Goal: Information Seeking & Learning: Learn about a topic

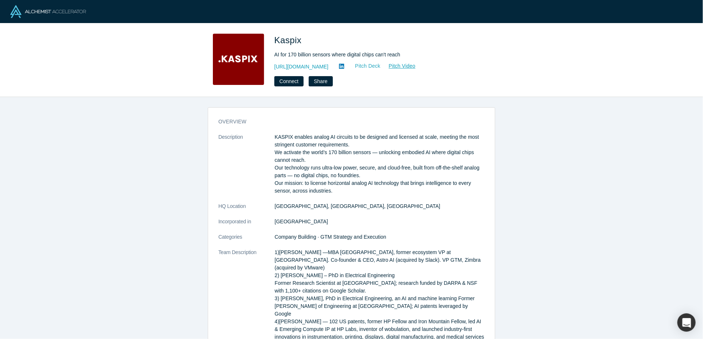
click at [347, 66] on link "Pitch Deck" at bounding box center [364, 66] width 34 height 8
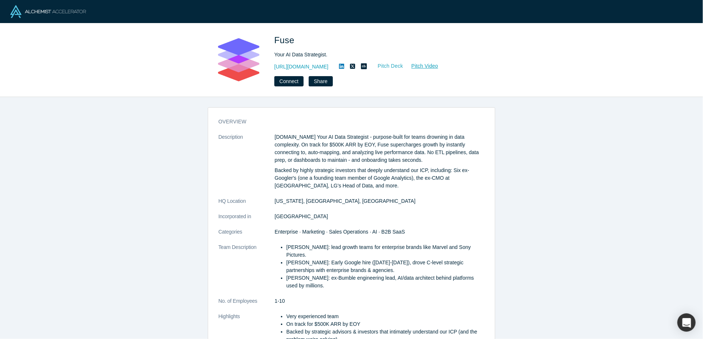
click at [370, 67] on link "Pitch Deck" at bounding box center [387, 66] width 34 height 8
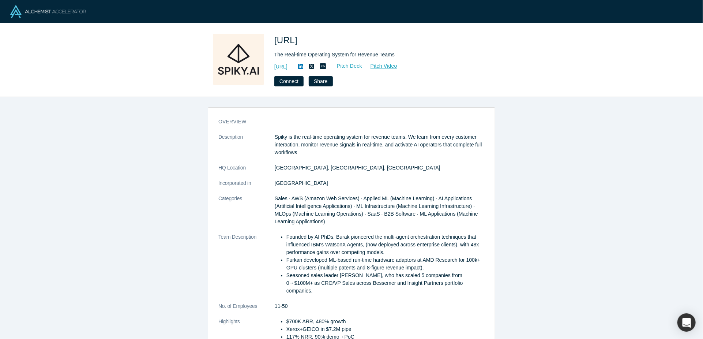
click at [363, 68] on link "Pitch Deck" at bounding box center [346, 66] width 34 height 8
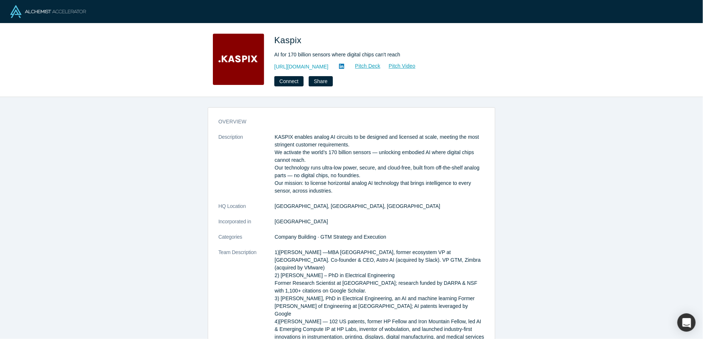
drag, startPoint x: 402, startPoint y: 56, endPoint x: 258, endPoint y: 36, distance: 145.8
click at [258, 36] on div "Kaspix AI for 170 billion sensors where digital chips can't reach http://kaspix…" at bounding box center [352, 60] width 288 height 53
copy div "Kaspix AI for 170 billion sensors where digital chips can't reach"
